Goal: Task Accomplishment & Management: Manage account settings

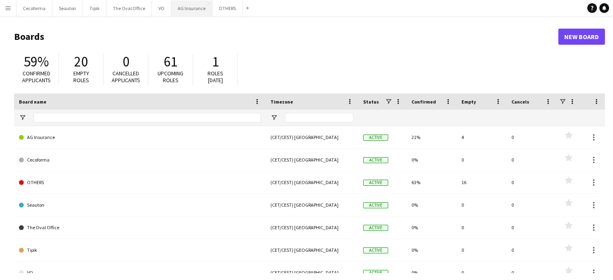
click at [193, 9] on button "AG Insurance Close" at bounding box center [191, 8] width 41 height 16
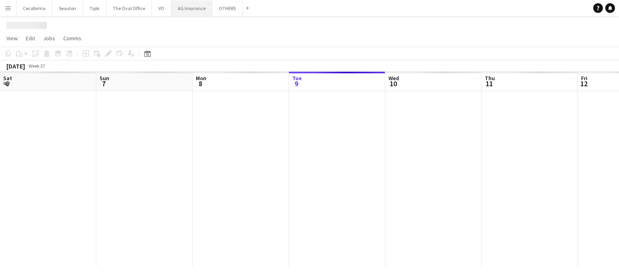
scroll to position [0, 193]
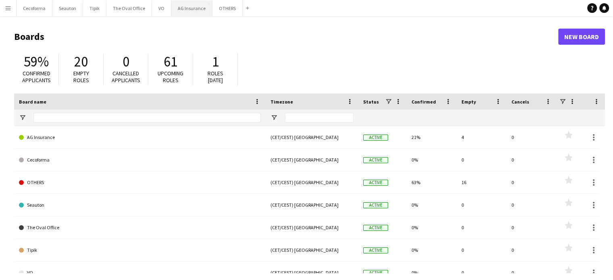
click at [187, 5] on button "AG Insurance Close" at bounding box center [191, 8] width 41 height 16
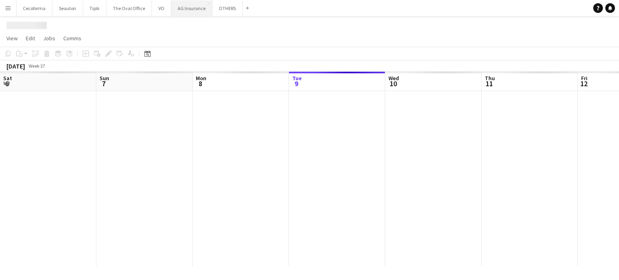
scroll to position [0, 193]
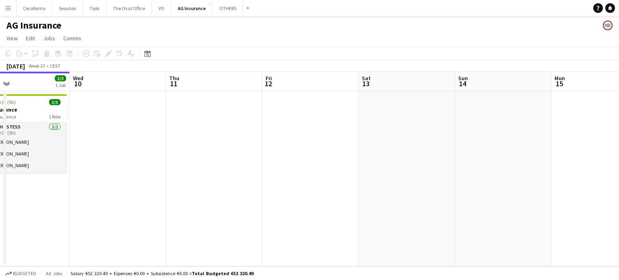
drag, startPoint x: 445, startPoint y: 165, endPoint x: 101, endPoint y: 168, distance: 343.8
click at [92, 170] on app-calendar-viewport "Sat 6 Sun 7 Mon 8 Tue 9 3/3 1 Job Wed 10 Thu 11 Fri 12 Sat 13 Sun 14 Mon 15 Tue…" at bounding box center [309, 169] width 619 height 195
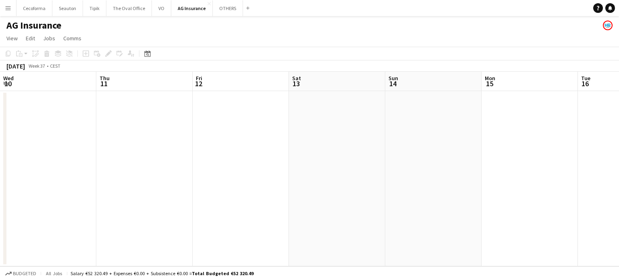
drag, startPoint x: 341, startPoint y: 196, endPoint x: 102, endPoint y: 172, distance: 240.2
click at [101, 172] on app-calendar-viewport "Mon 8 Tue 9 3/3 1 Job Wed 10 Thu 11 Fri 12 Sat 13 Sun 14 Mon 15 Tue 16 Wed 17 T…" at bounding box center [309, 169] width 619 height 195
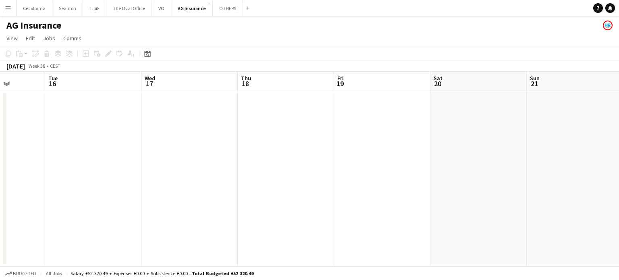
drag, startPoint x: 379, startPoint y: 195, endPoint x: 102, endPoint y: 167, distance: 278.7
click at [61, 171] on app-calendar-viewport "Fri 12 Sat 13 Sun 14 Mon 15 Tue 16 Wed 17 Thu 18 Fri 19 Sat 20 Sun 21 Mon 22 Tu…" at bounding box center [309, 169] width 619 height 195
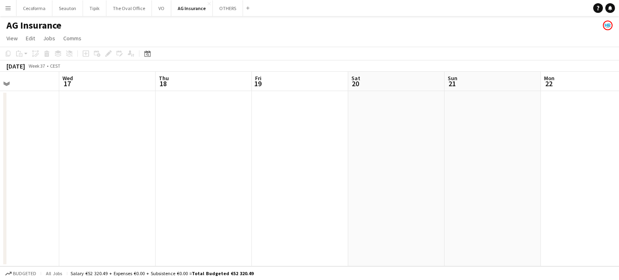
drag, startPoint x: 267, startPoint y: 190, endPoint x: 37, endPoint y: 149, distance: 233.8
click at [0, 156] on app-calendar-viewport "Sun 14 Mon 15 Tue 16 Wed 17 Thu 18 Fri 19 Sat 20 Sun 21 Mon 22 Tue 23 Wed 24 0/…" at bounding box center [309, 169] width 619 height 195
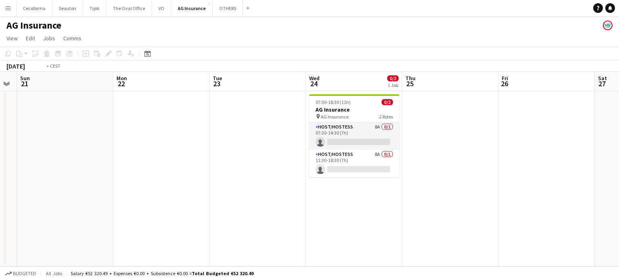
drag, startPoint x: 181, startPoint y: 169, endPoint x: 115, endPoint y: 133, distance: 74.8
click at [0, 128] on app-calendar-viewport "Thu 18 Fri 19 Sat 20 Sun 21 Mon 22 Tue 23 Wed 24 0/2 1 Job Thu 25 Fri 26 Sat 27…" at bounding box center [309, 169] width 619 height 195
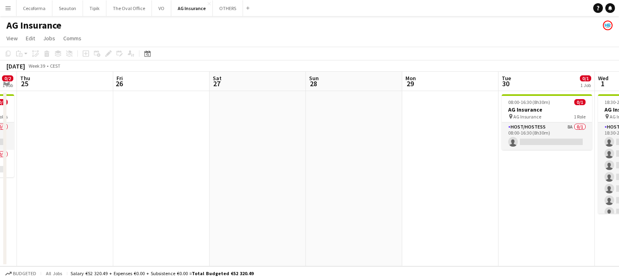
drag, startPoint x: 397, startPoint y: 204, endPoint x: 129, endPoint y: 155, distance: 272.9
click at [108, 159] on app-calendar-viewport "Mon 22 Tue 23 Wed 24 0/2 1 Job Thu 25 Fri 26 Sat 27 Sun 28 Mon 29 Tue 30 0/1 1 …" at bounding box center [309, 169] width 619 height 195
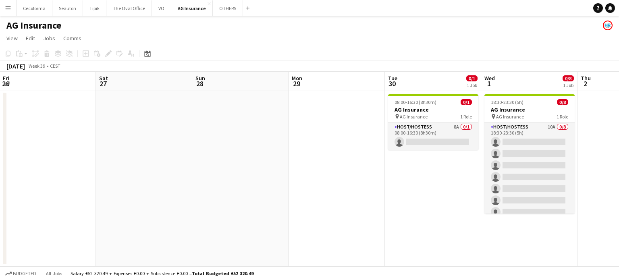
scroll to position [0, 306]
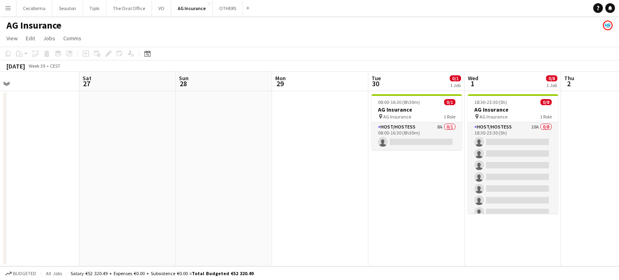
click at [75, 167] on app-calendar-viewport "Tue 23 Wed 24 0/2 1 Job Thu 25 Fri 26 Sat 27 Sun 28 Mon 29 Tue 30 0/1 1 Job Wed…" at bounding box center [309, 169] width 619 height 195
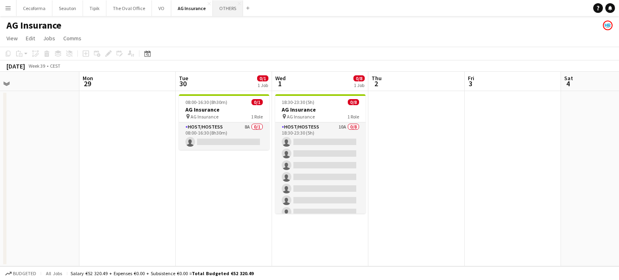
click at [225, 4] on button "OTHERS Close" at bounding box center [228, 8] width 30 height 16
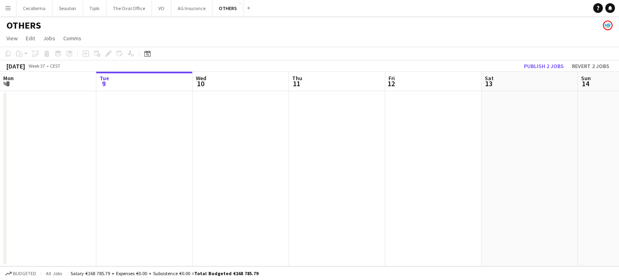
click at [317, 235] on app-calendar-viewport "Sat 6 Sun 7 Mon 8 Tue 9 Wed 10 Thu 11 Fri 12 Sat 13 Sun 14 Mon 15 Tue 16 0/2 1 …" at bounding box center [309, 169] width 619 height 195
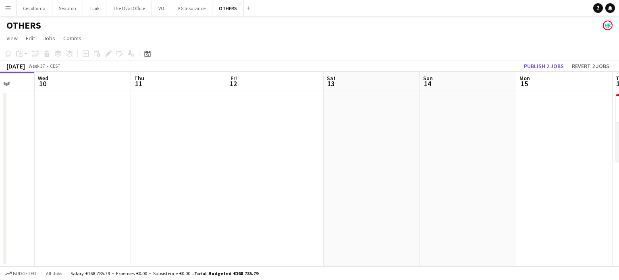
click at [236, 230] on app-calendar-viewport "Sat 6 Sun 7 Mon 8 Tue 9 Wed 10 Thu 11 Fri 12 Sat 13 Sun 14 Mon 15 Tue 16 0/2 1 …" at bounding box center [309, 169] width 619 height 195
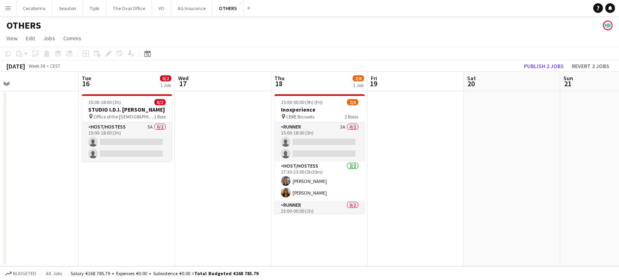
drag, startPoint x: 438, startPoint y: 230, endPoint x: 339, endPoint y: 223, distance: 99.8
click at [232, 219] on app-calendar-viewport "Fri 12 Sat 13 Sun 14 Mon 15 Tue 16 0/2 1 Job Wed 17 Thu 18 2/6 1 Job Fri 19 Sat…" at bounding box center [309, 169] width 619 height 195
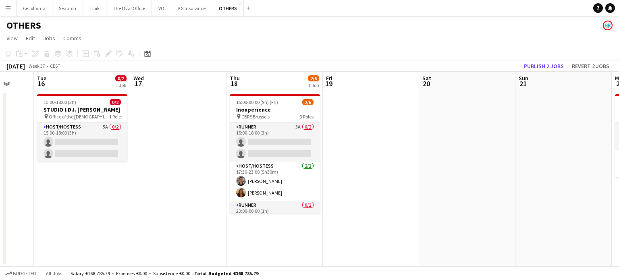
drag, startPoint x: 317, startPoint y: 229, endPoint x: 361, endPoint y: 215, distance: 46.5
click at [145, 204] on app-calendar-viewport "Fri 12 Sat 13 Sun 14 Mon 15 Tue 16 0/2 1 Job Wed 17 Thu 18 2/6 1 Job Fri 19 Sat…" at bounding box center [309, 169] width 619 height 195
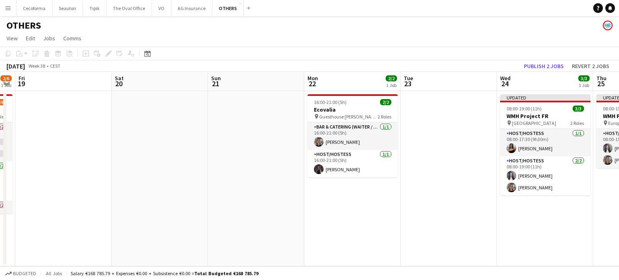
drag, startPoint x: 253, startPoint y: 217, endPoint x: 164, endPoint y: 193, distance: 91.9
click at [139, 196] on app-calendar-viewport "Mon 15 Tue 16 0/2 1 Job Wed 17 Thu 18 2/6 1 Job Fri 19 Sat 20 Sun 21 Mon 22 2/2…" at bounding box center [309, 169] width 619 height 195
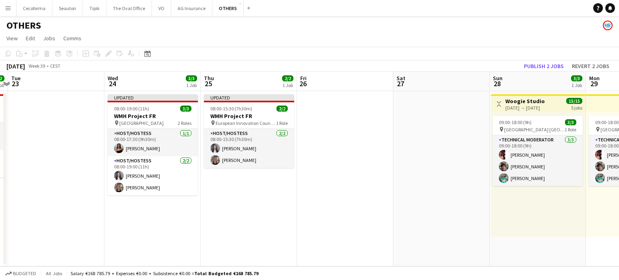
drag, startPoint x: 317, startPoint y: 219, endPoint x: 200, endPoint y: 194, distance: 119.6
click at [143, 194] on app-calendar-viewport "Fri 19 Sat 20 Sun 21 Mon 22 2/2 1 Job Tue 23 Wed 24 3/3 1 Job Thu 25 2/2 1 Job …" at bounding box center [309, 169] width 619 height 195
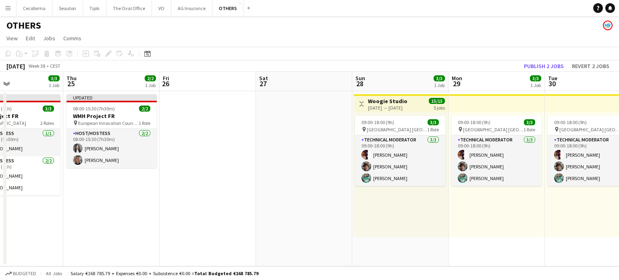
drag, startPoint x: 440, startPoint y: 227, endPoint x: 135, endPoint y: 195, distance: 307.2
click at [143, 196] on app-calendar-viewport "Sun 21 Mon 22 2/2 1 Job Tue 23 Wed 24 3/3 1 Job Thu 25 2/2 1 Job Fri 26 Sat 27 …" at bounding box center [309, 169] width 619 height 195
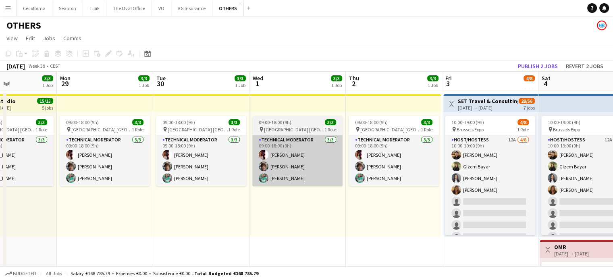
drag, startPoint x: 185, startPoint y: 180, endPoint x: 302, endPoint y: 180, distance: 116.9
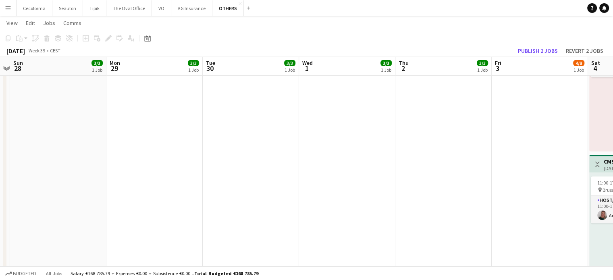
scroll to position [242, 0]
drag, startPoint x: 448, startPoint y: 175, endPoint x: 29, endPoint y: 113, distance: 423.2
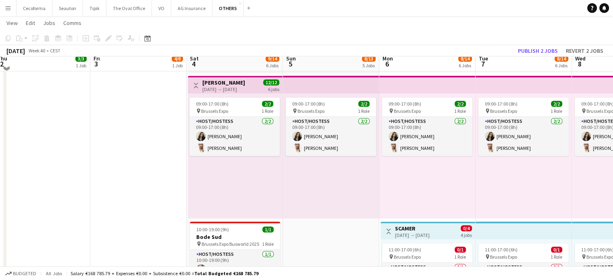
scroll to position [605, 0]
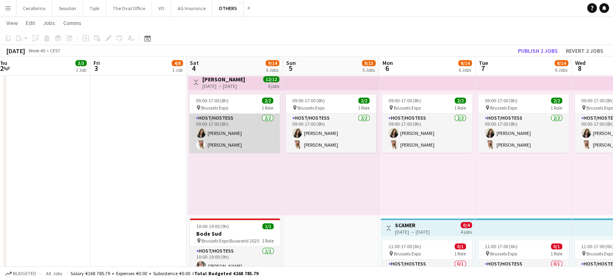
click at [236, 148] on app-card-role "Host/Hostess [DATE] 09:00-17:00 (8h) [PERSON_NAME]" at bounding box center [234, 133] width 90 height 39
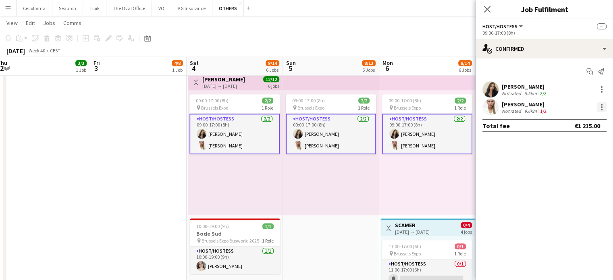
click at [602, 105] on div at bounding box center [602, 107] width 10 height 10
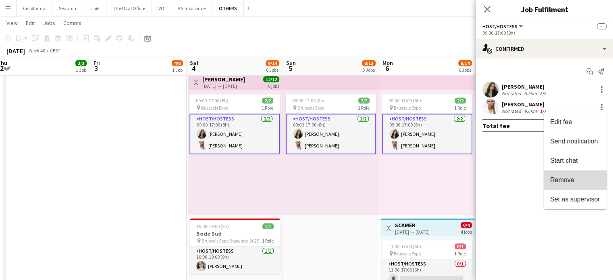
click at [564, 180] on span "Remove" at bounding box center [562, 180] width 24 height 7
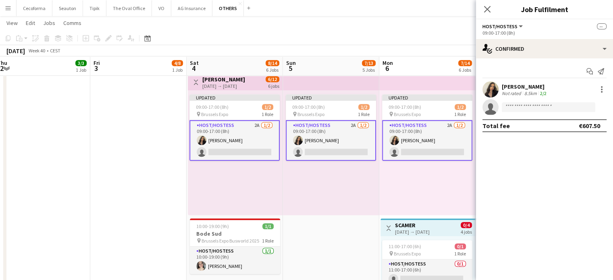
click at [328, 193] on div "Updated 09:00-17:00 (8h) 1/2 pin Brussels Expo 1 Role Host/Hostess 2A [DATE] 09…" at bounding box center [331, 152] width 96 height 125
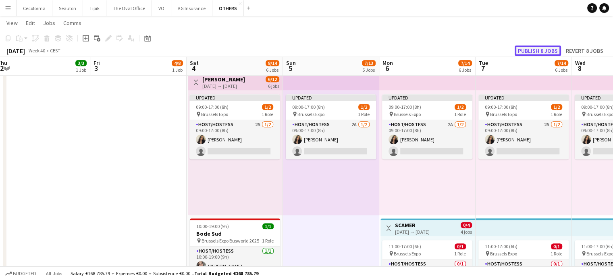
click at [536, 48] on button "Publish 8 jobs" at bounding box center [538, 51] width 46 height 10
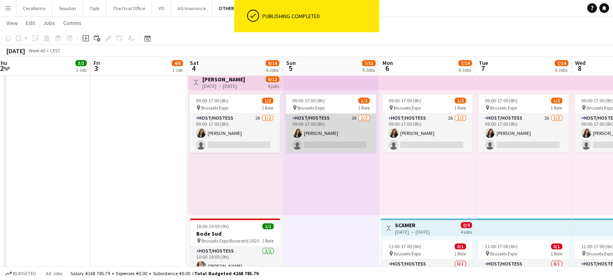
click at [350, 143] on app-card-role "Host/Hostess 2A [DATE] 09:00-17:00 (8h) [PERSON_NAME] single-neutral-actions" at bounding box center [331, 133] width 90 height 39
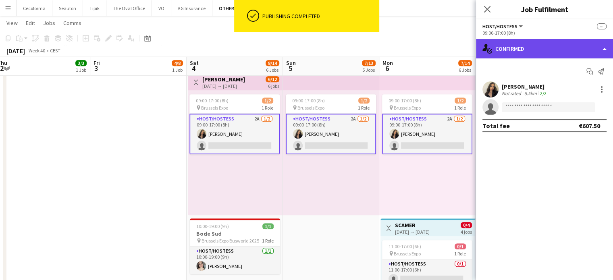
click at [605, 48] on div "single-neutral-actions-check-2 Confirmed" at bounding box center [544, 48] width 137 height 19
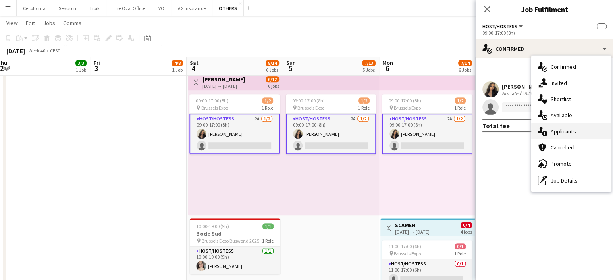
click at [566, 130] on span "Applicants" at bounding box center [563, 131] width 25 height 7
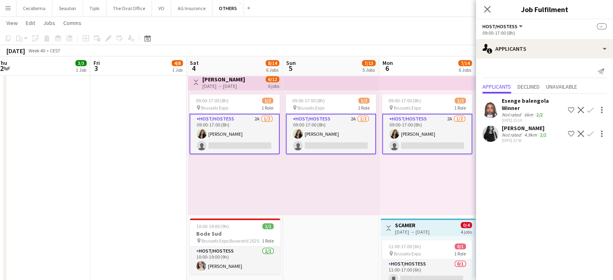
click at [411, 182] on div "09:00-17:00 (8h) 1/2 pin Brussels Expo 1 Role Host/Hostess 2A [DATE] 09:00-17:0…" at bounding box center [427, 152] width 96 height 125
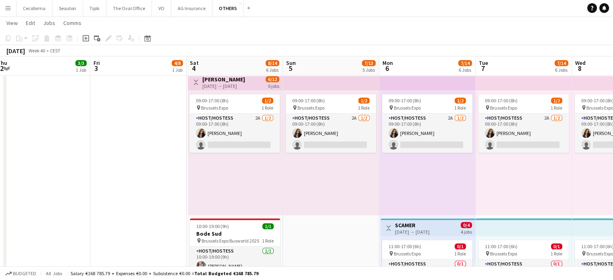
drag, startPoint x: 365, startPoint y: 190, endPoint x: 305, endPoint y: 179, distance: 60.6
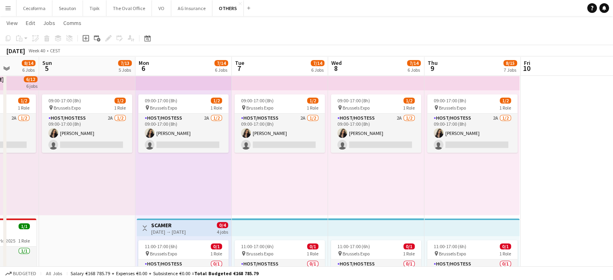
click at [421, 183] on div "09:00-17:00 (8h) 1/2 pin Brussels Expo 1 Role Host/Hostess 2A [DATE] 09:00-17:0…" at bounding box center [376, 152] width 96 height 125
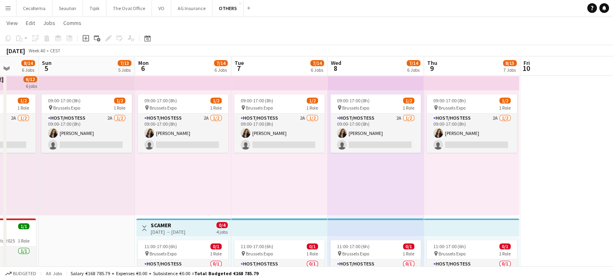
click at [249, 195] on div "09:00-17:00 (8h) 1/2 pin Brussels Expo 1 Role Host/Hostess 2A [DATE] 09:00-17:0…" at bounding box center [279, 152] width 96 height 125
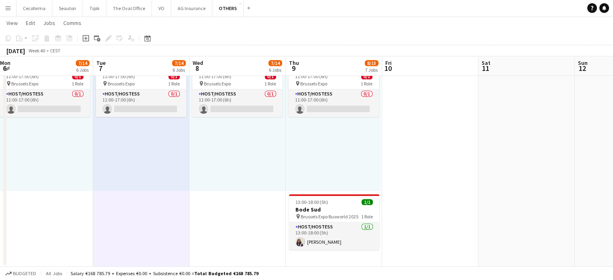
scroll to position [0, 280]
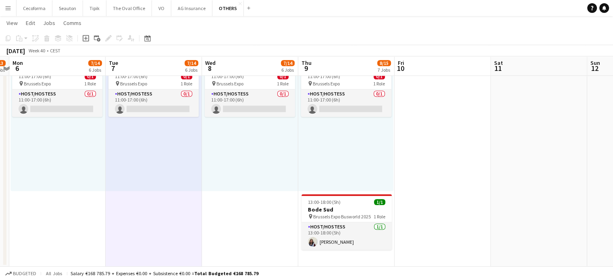
drag, startPoint x: 494, startPoint y: 184, endPoint x: 243, endPoint y: 170, distance: 252.2
drag, startPoint x: 524, startPoint y: 191, endPoint x: 507, endPoint y: 197, distance: 18.0
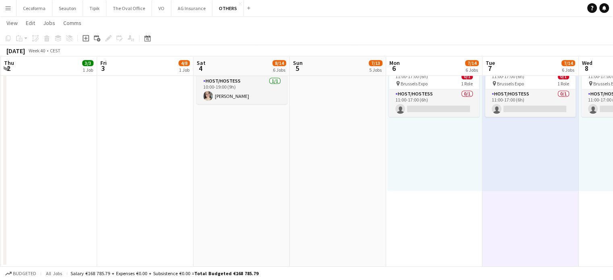
drag, startPoint x: 397, startPoint y: 200, endPoint x: 422, endPoint y: 200, distance: 25.8
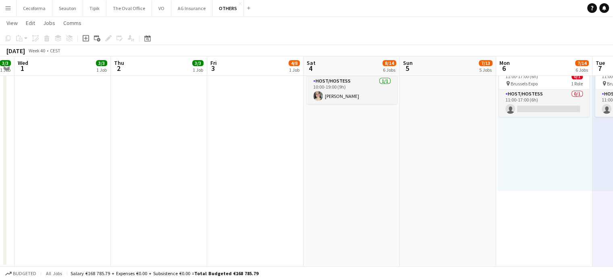
scroll to position [0, 310]
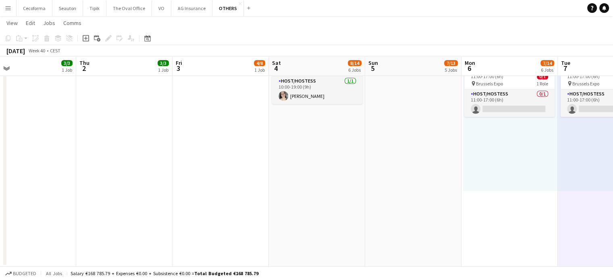
drag, startPoint x: 386, startPoint y: 208, endPoint x: 303, endPoint y: 159, distance: 96.3
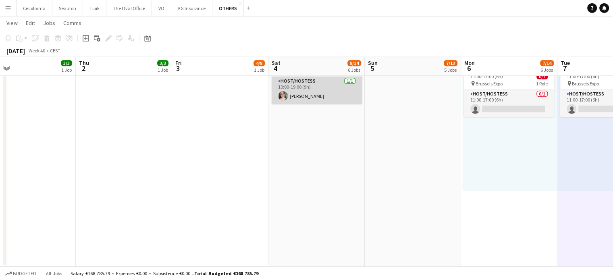
click at [300, 92] on app-card-role "Host/Hostess [DATE] 10:00-19:00 (9h) [PERSON_NAME]" at bounding box center [317, 90] width 90 height 27
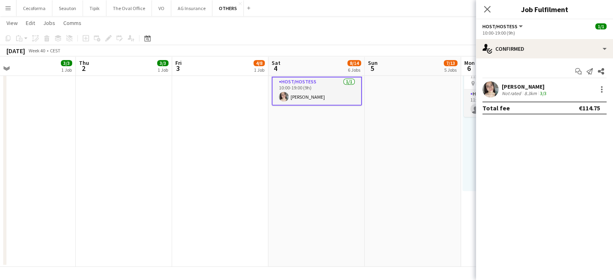
click at [537, 88] on div "[PERSON_NAME]" at bounding box center [525, 86] width 46 height 7
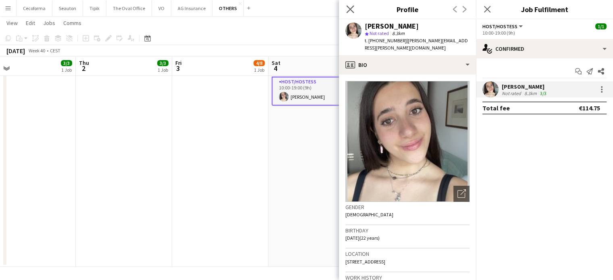
click at [349, 13] on app-icon "Close pop-in" at bounding box center [351, 10] width 12 height 12
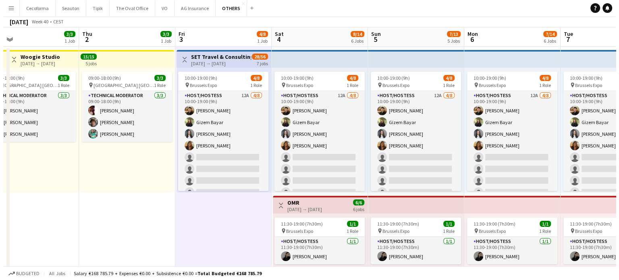
scroll to position [0, 0]
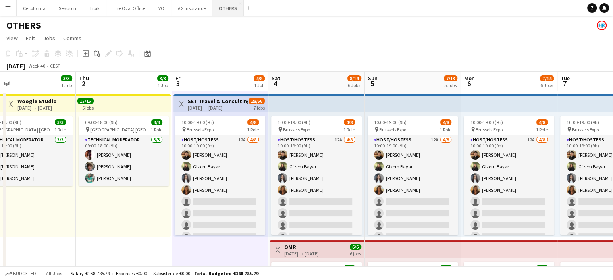
click at [221, 4] on button "OTHERS Close" at bounding box center [227, 8] width 31 height 16
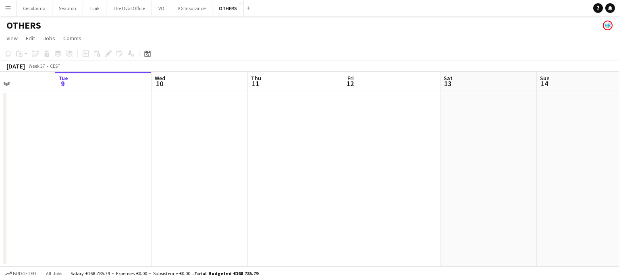
drag, startPoint x: 395, startPoint y: 173, endPoint x: 124, endPoint y: 193, distance: 271.5
click at [133, 195] on app-calendar-viewport "Sat 6 Sun 7 Mon 8 Tue 9 Wed 10 Thu 11 Fri 12 Sat 13 Sun 14 Mon 15 Tue 16 0/2 1 …" at bounding box center [309, 169] width 619 height 195
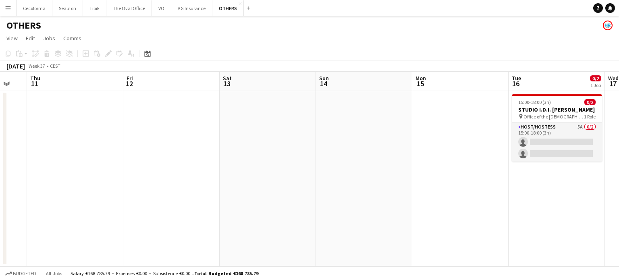
drag, startPoint x: 269, startPoint y: 216, endPoint x: 152, endPoint y: 195, distance: 119.5
click at [159, 197] on app-calendar-viewport "Mon 8 Tue 9 Wed 10 Thu 11 Fri 12 Sat 13 Sun 14 Mon 15 Tue 16 0/2 1 Job Wed 17 T…" at bounding box center [309, 169] width 619 height 195
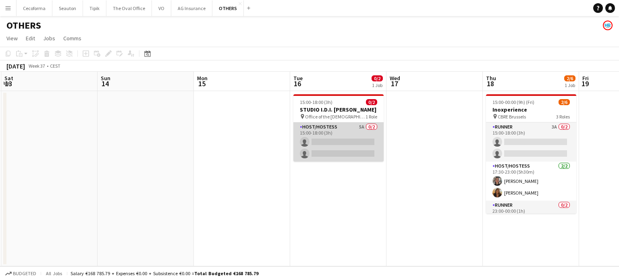
click at [324, 153] on app-card-role "Host/Hostess 5A 0/2 15:00-18:00 (3h) single-neutral-actions single-neutral-acti…" at bounding box center [338, 142] width 90 height 39
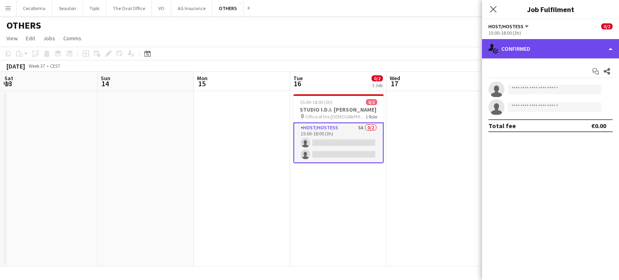
click at [613, 50] on div "single-neutral-actions-check-2 Confirmed" at bounding box center [550, 48] width 137 height 19
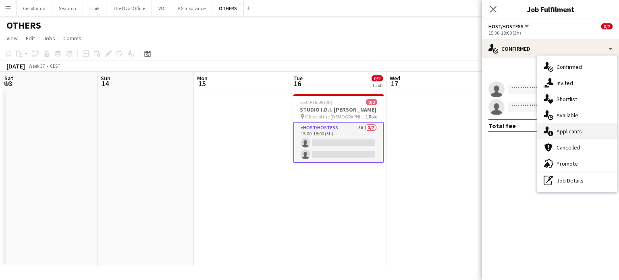
click at [571, 129] on span "Applicants" at bounding box center [569, 131] width 25 height 7
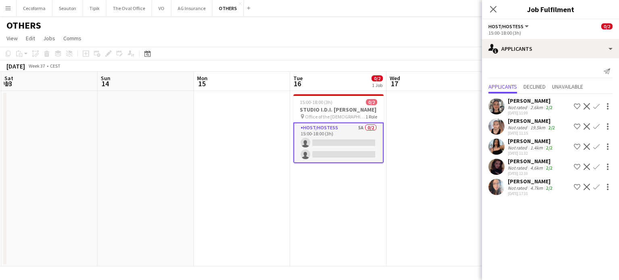
click at [599, 166] on app-icon "Confirm" at bounding box center [596, 167] width 6 height 6
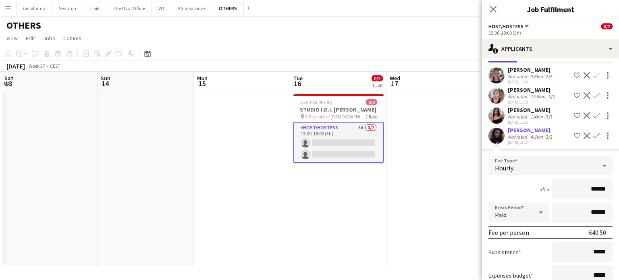
scroll to position [106, 0]
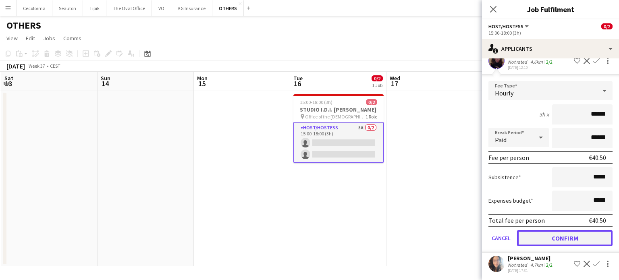
click at [567, 237] on button "Confirm" at bounding box center [565, 238] width 96 height 16
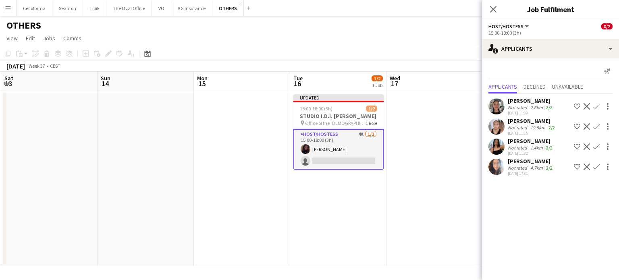
scroll to position [0, 0]
click at [598, 104] on app-icon "Confirm" at bounding box center [596, 106] width 6 height 6
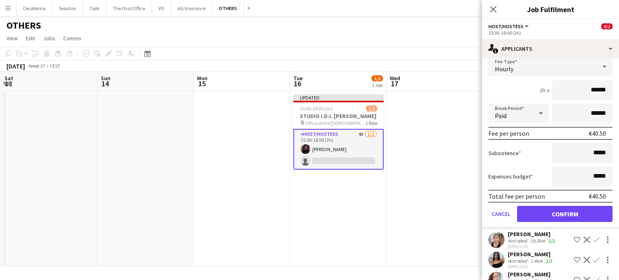
scroll to position [85, 0]
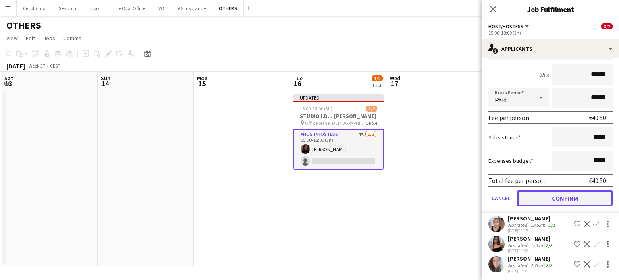
click at [561, 195] on button "Confirm" at bounding box center [565, 198] width 96 height 16
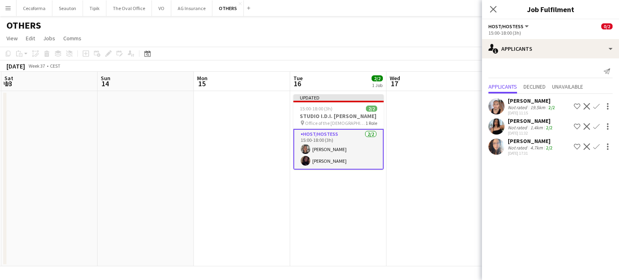
click at [434, 233] on app-date-cell at bounding box center [434, 178] width 96 height 175
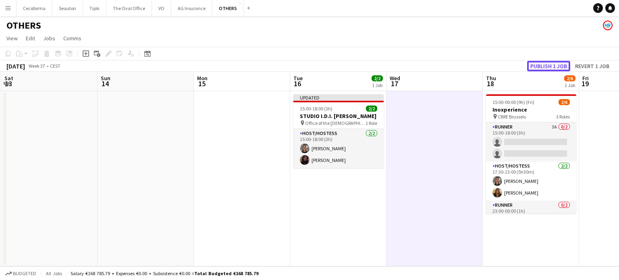
click at [555, 64] on button "Publish 1 job" at bounding box center [548, 66] width 43 height 10
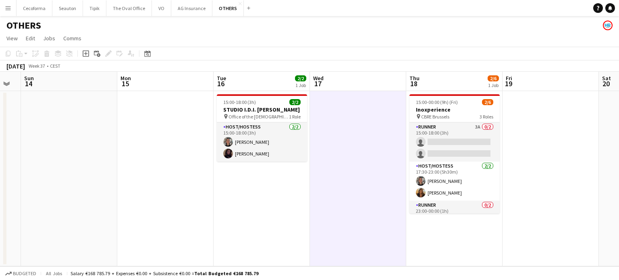
drag, startPoint x: 340, startPoint y: 209, endPoint x: 258, endPoint y: 208, distance: 82.2
click at [258, 208] on app-calendar-viewport "Wed 10 Thu 11 Fri 12 Sat 13 Sun 14 Mon 15 Tue 16 2/2 1 Job Wed 17 Thu 18 2/6 1 …" at bounding box center [309, 169] width 619 height 195
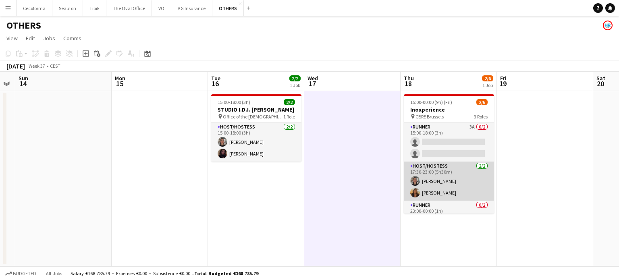
scroll to position [26, 0]
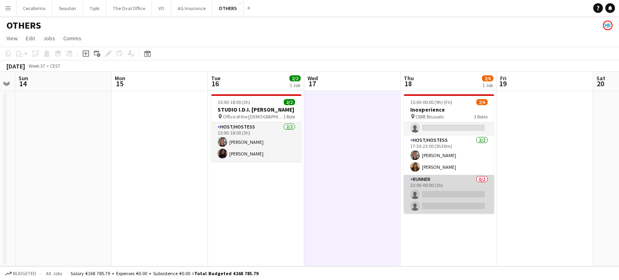
click at [459, 200] on app-card-role "Runner 0/2 23:00-00:00 (1h) single-neutral-actions single-neutral-actions" at bounding box center [449, 194] width 90 height 39
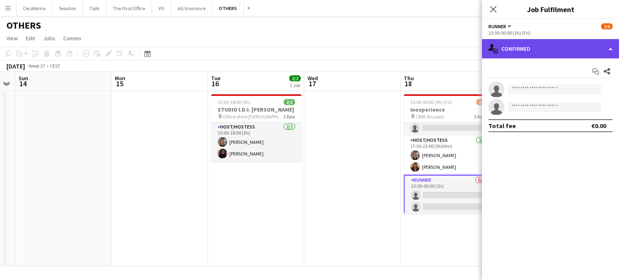
click at [613, 50] on div "single-neutral-actions-check-2 Confirmed" at bounding box center [550, 48] width 137 height 19
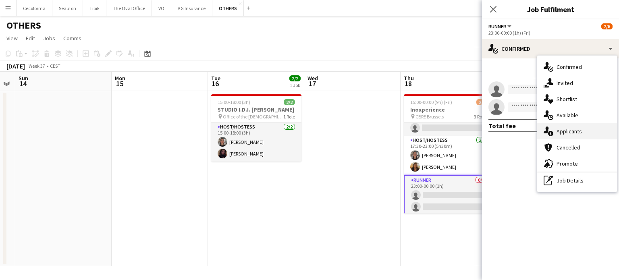
click at [571, 131] on span "Applicants" at bounding box center [569, 131] width 25 height 7
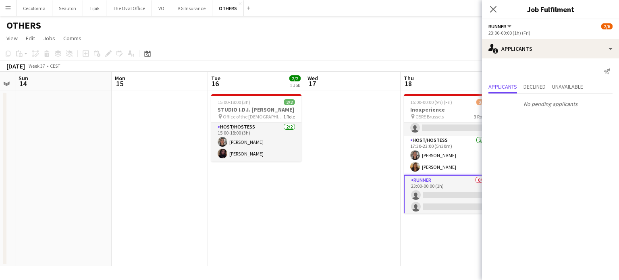
click at [450, 243] on app-date-cell "15:00-00:00 (9h) (Fri) 2/6 Inoxperience pin CBRE Brussels 3 Roles Runner 3A 0/2…" at bounding box center [449, 178] width 96 height 175
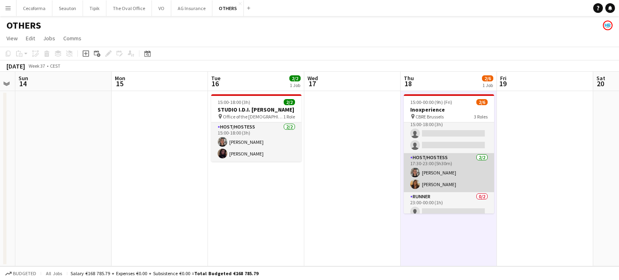
scroll to position [0, 0]
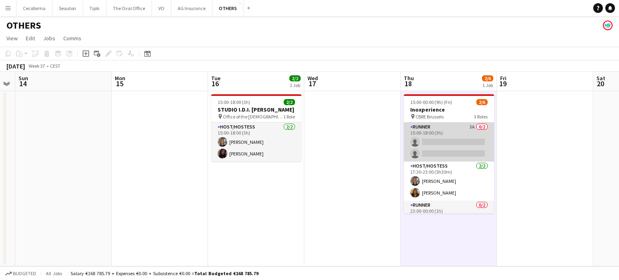
click at [440, 140] on app-card-role "Runner 3A 0/2 15:00-18:00 (3h) single-neutral-actions single-neutral-actions" at bounding box center [449, 142] width 90 height 39
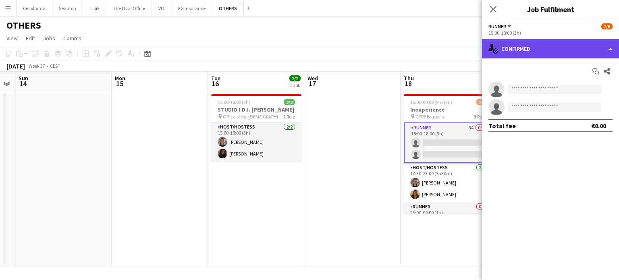
click at [611, 47] on div "single-neutral-actions-check-2 Confirmed" at bounding box center [550, 48] width 137 height 19
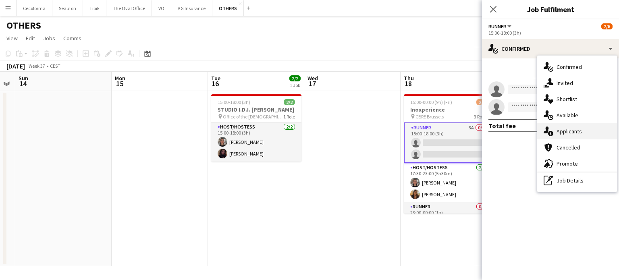
click at [569, 131] on span "Applicants" at bounding box center [569, 131] width 25 height 7
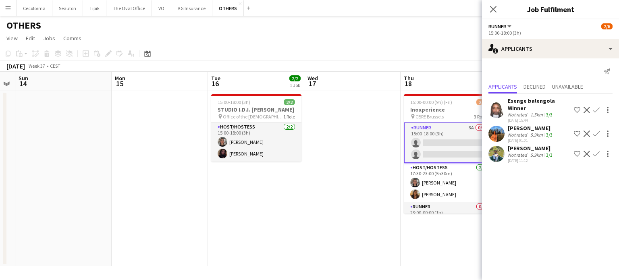
click at [345, 227] on app-date-cell at bounding box center [352, 178] width 96 height 175
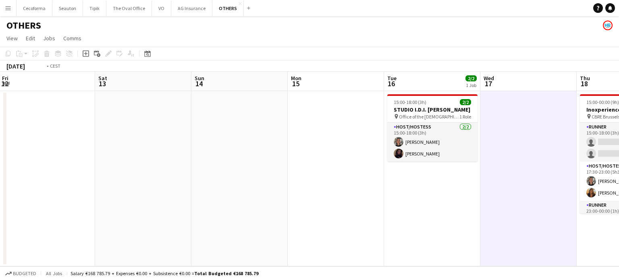
click at [219, 206] on app-calendar-viewport "Wed 10 Thu 11 Fri 12 Sat 13 Sun 14 Mon 15 Tue 16 2/2 1 Job Wed 17 Thu 18 2/6 1 …" at bounding box center [309, 169] width 619 height 195
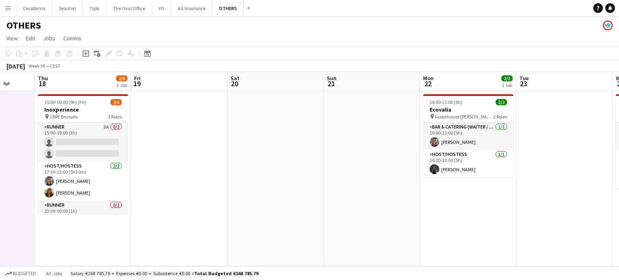
drag, startPoint x: 392, startPoint y: 233, endPoint x: 62, endPoint y: 220, distance: 330.3
click at [69, 227] on app-calendar-viewport "Sun 14 Mon 15 Tue 16 2/2 1 Job Wed 17 Thu 18 2/6 1 Job Fri 19 Sat 20 Sun 21 Mon…" at bounding box center [309, 169] width 619 height 195
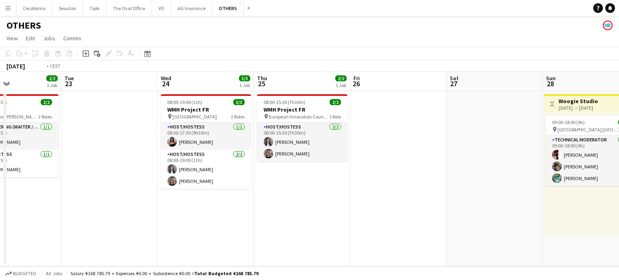
click at [109, 199] on app-calendar-viewport "Fri 19 Sat 20 Sun 21 Mon 22 2/2 1 Job Tue 23 Wed 24 3/3 1 Job Thu 25 2/2 1 Job …" at bounding box center [309, 169] width 619 height 195
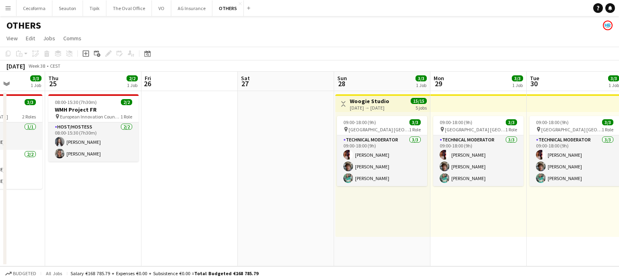
drag, startPoint x: 444, startPoint y: 172, endPoint x: 14, endPoint y: 169, distance: 430.0
click at [0, 176] on app-calendar-viewport "Sun 21 Mon 22 2/2 1 Job Tue 23 Wed 24 3/3 1 Job Thu 25 2/2 1 Job Fri 26 Sat 27 …" at bounding box center [309, 169] width 619 height 195
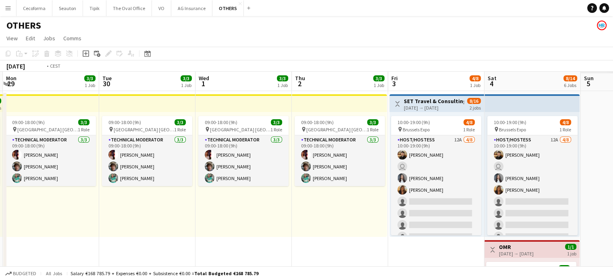
drag, startPoint x: 84, startPoint y: 172, endPoint x: 53, endPoint y: 166, distance: 31.2
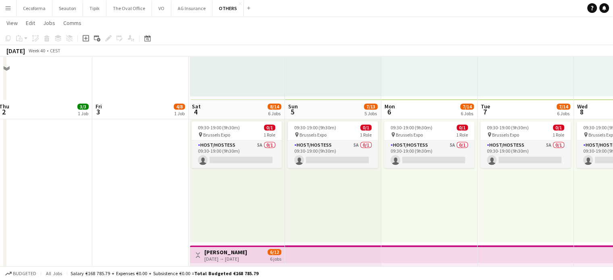
scroll to position [484, 0]
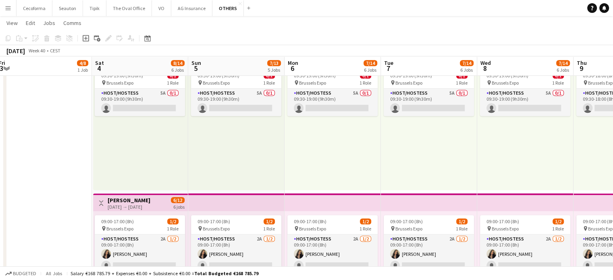
drag, startPoint x: 343, startPoint y: 172, endPoint x: 253, endPoint y: 175, distance: 89.5
click at [253, 175] on app-calendar-viewport "Tue 30 3/3 1 Job Wed 1 3/3 1 Job Thu 2 3/3 1 Job Fri 3 4/8 1 Job Sat 4 8/14 6 J…" at bounding box center [306, 53] width 613 height 1010
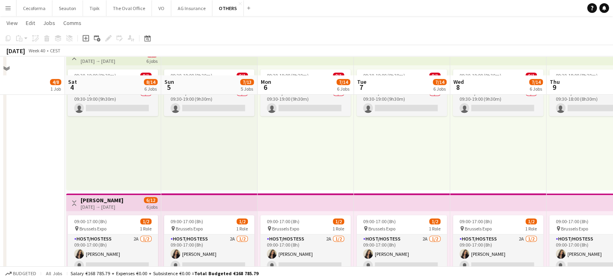
scroll to position [564, 0]
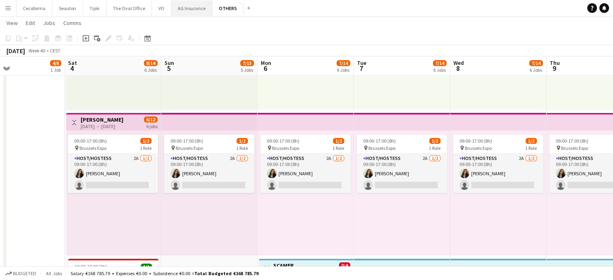
click at [187, 4] on button "AG Insurance Close" at bounding box center [191, 8] width 41 height 16
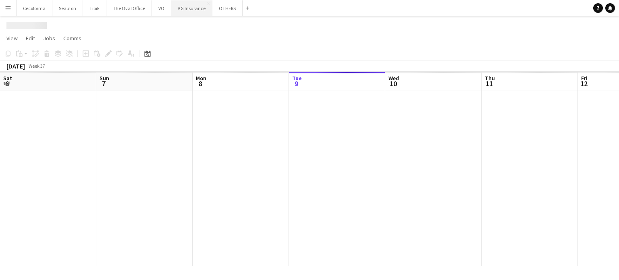
scroll to position [0, 193]
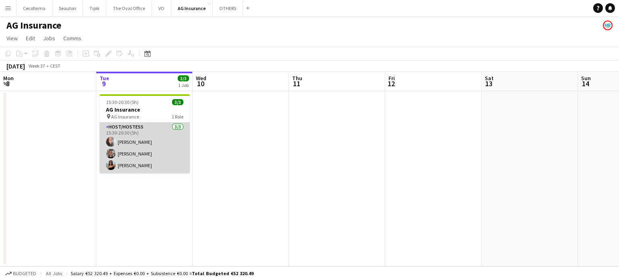
click at [137, 164] on app-card-role "Host/Hostess [DATE] 15:30-20:30 (5h) [PERSON_NAME] Louissi [PERSON_NAME] [PERSO…" at bounding box center [145, 148] width 90 height 51
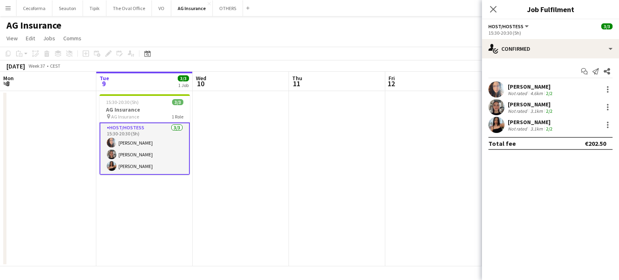
click at [515, 126] on div "Not rated" at bounding box center [518, 129] width 21 height 6
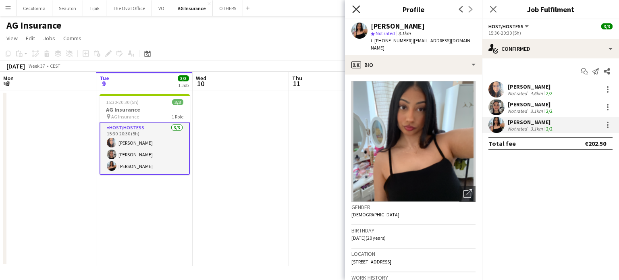
click at [356, 9] on icon at bounding box center [356, 9] width 8 height 8
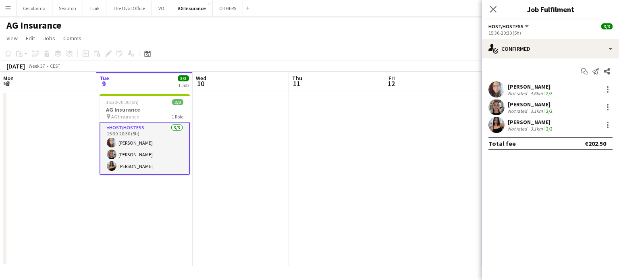
click at [264, 211] on app-date-cell at bounding box center [241, 178] width 96 height 175
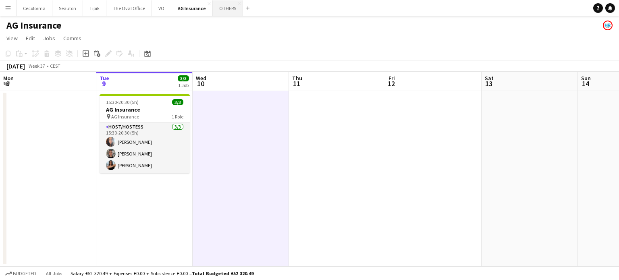
click at [222, 9] on button "OTHERS Close" at bounding box center [228, 8] width 30 height 16
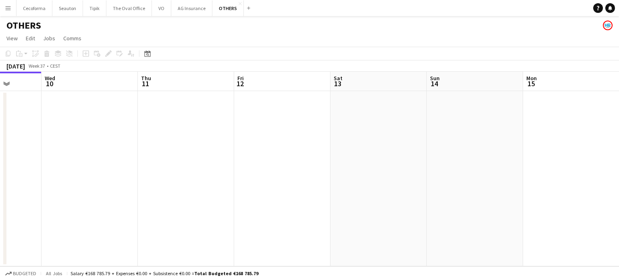
drag, startPoint x: 448, startPoint y: 208, endPoint x: 266, endPoint y: 213, distance: 182.6
click at [277, 212] on app-calendar-viewport "Sat 6 Sun 7 Mon 8 Tue 9 Wed 10 Thu 11 Fri 12 Sat 13 Sun 14 Mon 15 Tue 16 2/2 1 …" at bounding box center [309, 169] width 619 height 195
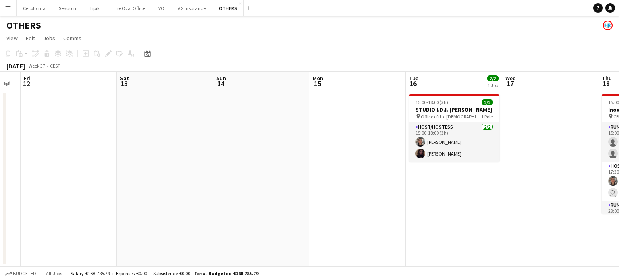
drag, startPoint x: 274, startPoint y: 220, endPoint x: 160, endPoint y: 209, distance: 115.4
click at [147, 211] on app-calendar-viewport "Mon 8 Tue 9 Wed 10 Thu 11 Fri 12 Sat 13 Sun 14 Mon 15 Tue 16 2/2 1 Job Wed 17 T…" at bounding box center [309, 169] width 619 height 195
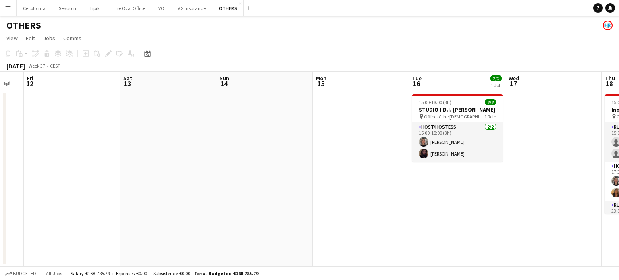
click at [176, 215] on app-calendar-viewport "Mon 8 Tue 9 Wed 10 Thu 11 Fri 12 Sat 13 Sun 14 Mon 15 Tue 16 2/2 1 Job Wed 17 T…" at bounding box center [309, 169] width 619 height 195
